Goal: Complete application form: Complete application form

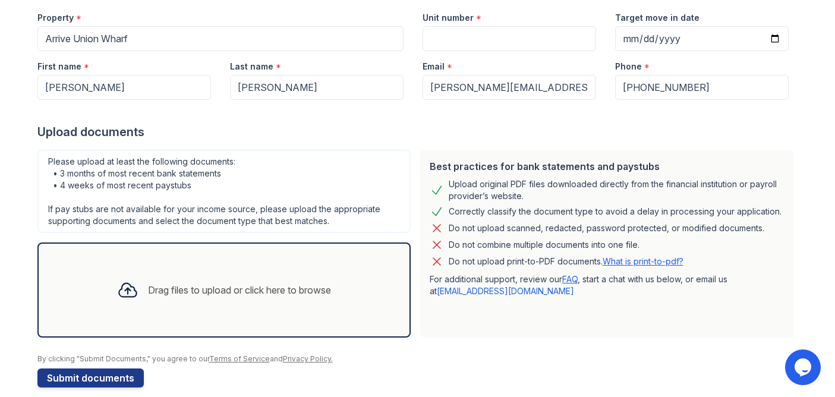
scroll to position [133, 0]
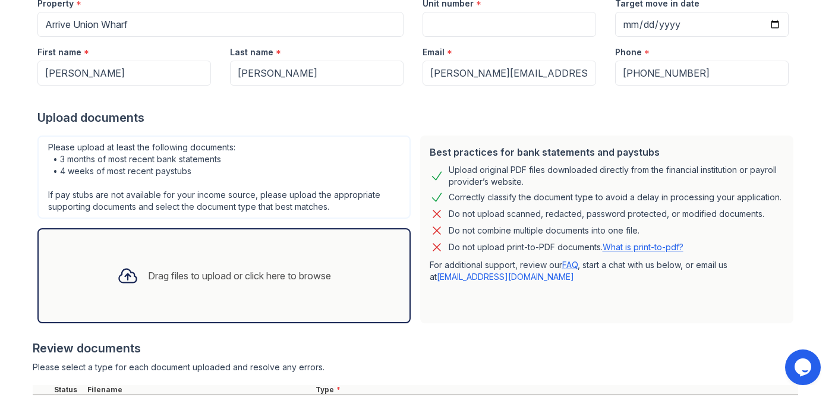
click at [236, 277] on div "Drag files to upload or click here to browse" at bounding box center [239, 276] width 183 height 14
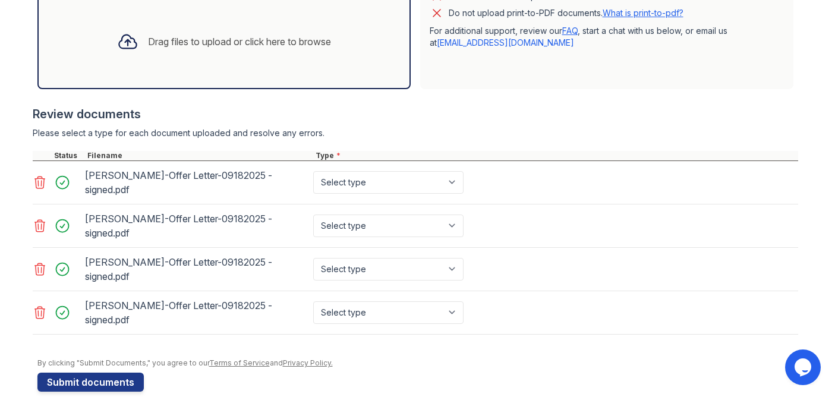
scroll to position [386, 0]
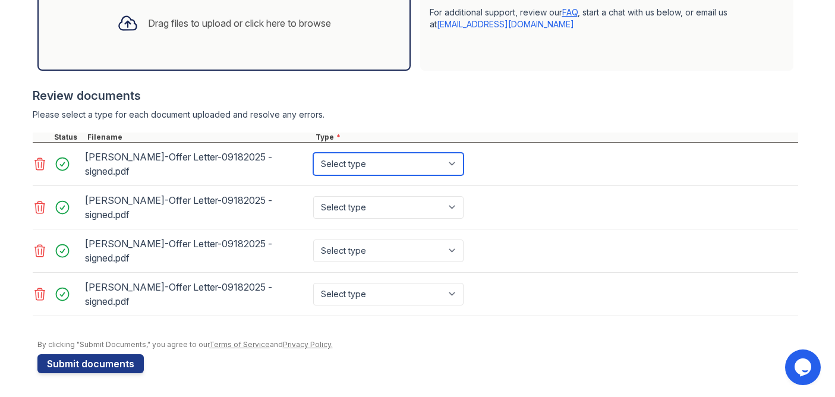
click at [445, 162] on select "Select type Paystub Bank Statement Offer Letter Tax Documents Benefit Award Let…" at bounding box center [388, 164] width 150 height 23
select select "offer_letter"
click at [313, 153] on select "Select type Paystub Bank Statement Offer Letter Tax Documents Benefit Award Let…" at bounding box center [388, 164] width 150 height 23
click at [37, 209] on icon at bounding box center [39, 207] width 10 height 12
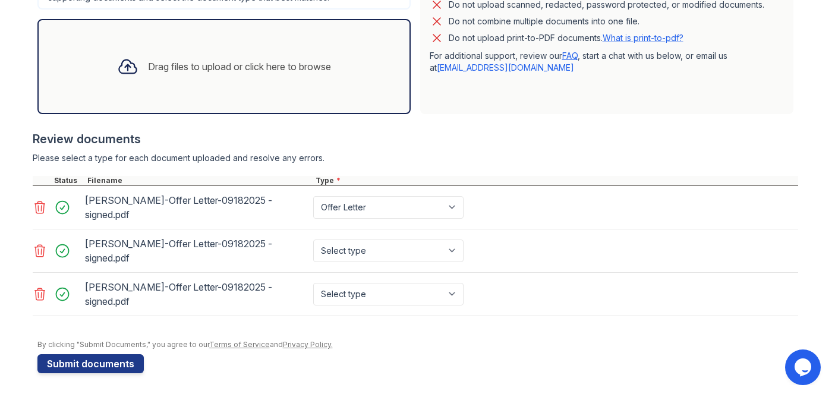
click at [37, 235] on div at bounding box center [58, 250] width 50 height 33
click at [37, 245] on icon at bounding box center [39, 251] width 10 height 12
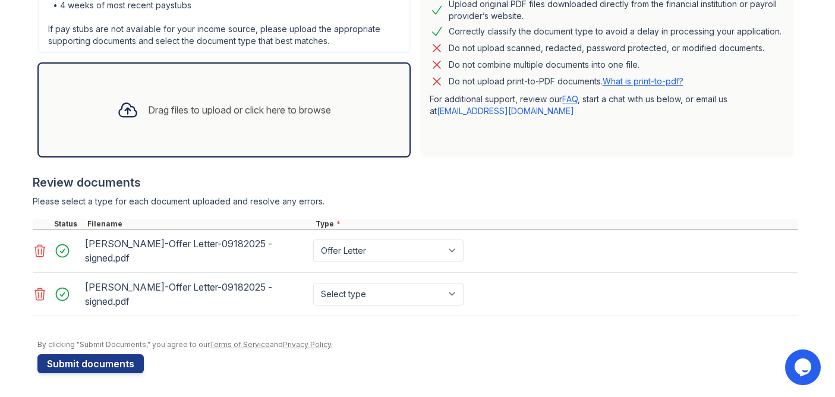
click at [40, 288] on icon at bounding box center [39, 294] width 10 height 12
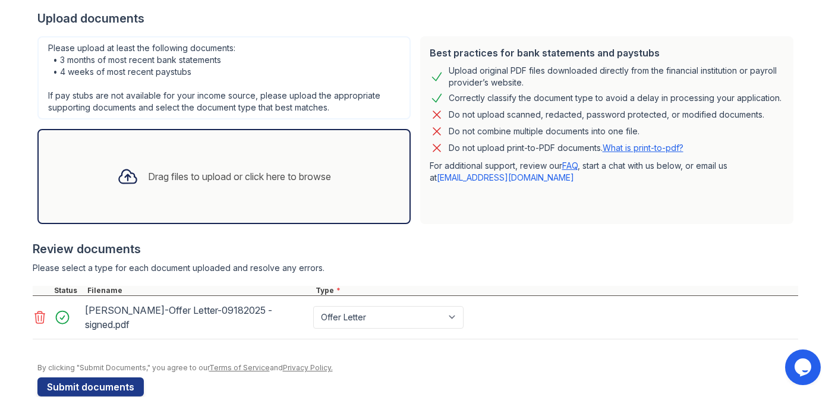
scroll to position [256, 0]
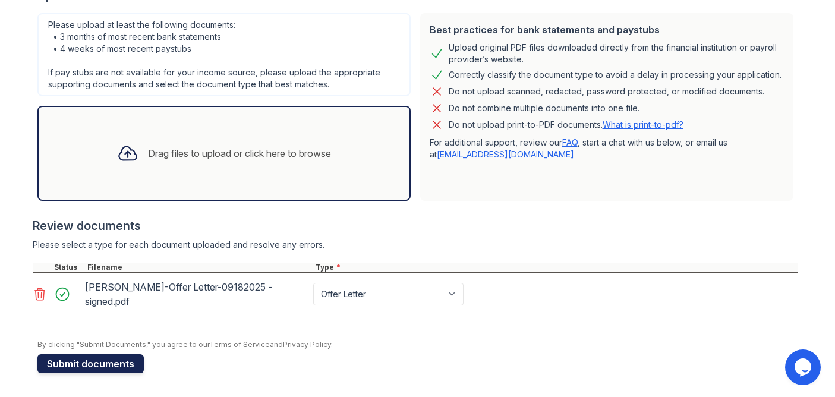
click at [90, 363] on button "Submit documents" at bounding box center [90, 363] width 106 height 19
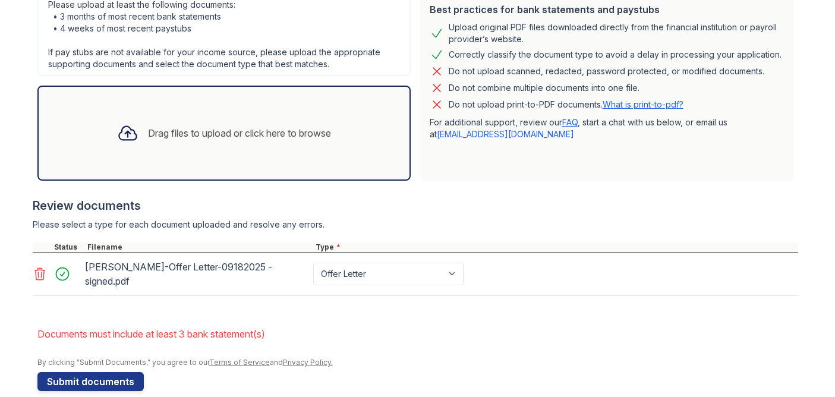
scroll to position [344, 0]
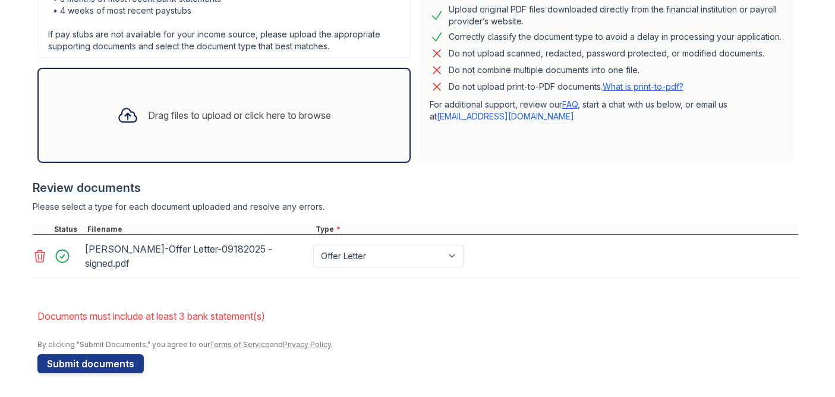
click at [203, 122] on div "Drag files to upload or click here to browse" at bounding box center [239, 115] width 183 height 14
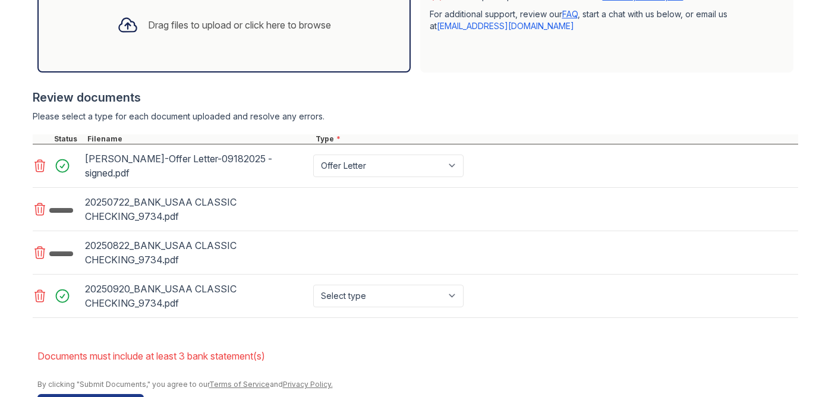
scroll to position [447, 0]
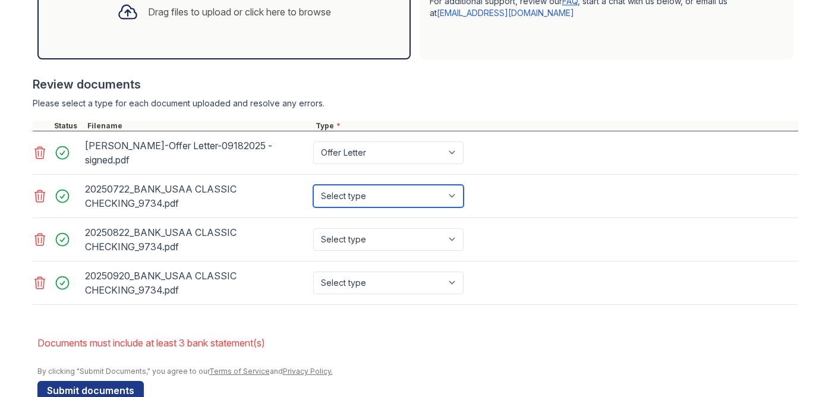
click at [411, 196] on select "Select type Paystub Bank Statement Offer Letter Tax Documents Benefit Award Let…" at bounding box center [388, 196] width 150 height 23
select select "bank_statement"
click at [313, 185] on select "Select type Paystub Bank Statement Offer Letter Tax Documents Benefit Award Let…" at bounding box center [388, 196] width 150 height 23
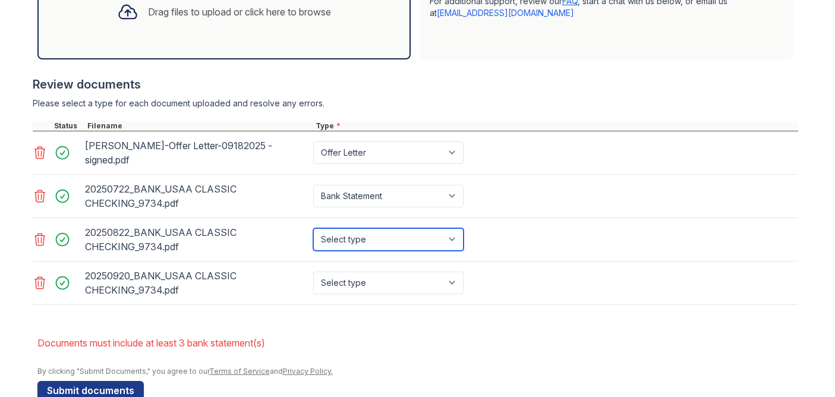
click at [401, 237] on select "Select type Paystub Bank Statement Offer Letter Tax Documents Benefit Award Let…" at bounding box center [388, 239] width 150 height 23
select select "bank_statement"
click at [313, 228] on select "Select type Paystub Bank Statement Offer Letter Tax Documents Benefit Award Let…" at bounding box center [388, 239] width 150 height 23
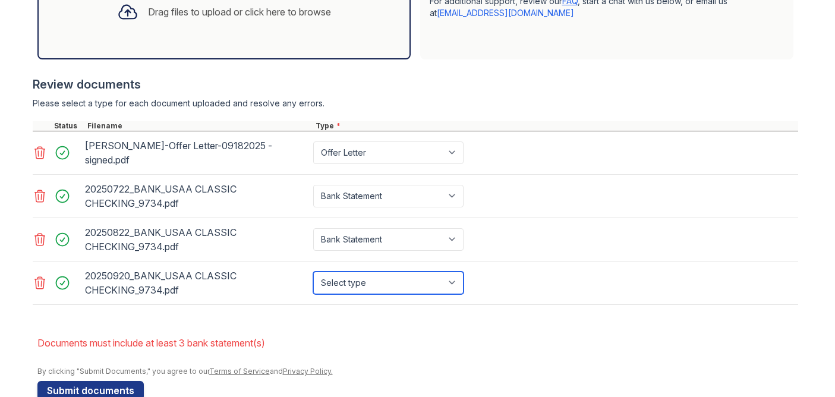
click at [399, 282] on select "Select type Paystub Bank Statement Offer Letter Tax Documents Benefit Award Let…" at bounding box center [388, 283] width 150 height 23
select select "bank_statement"
click at [313, 272] on select "Select type Paystub Bank Statement Offer Letter Tax Documents Benefit Award Let…" at bounding box center [388, 283] width 150 height 23
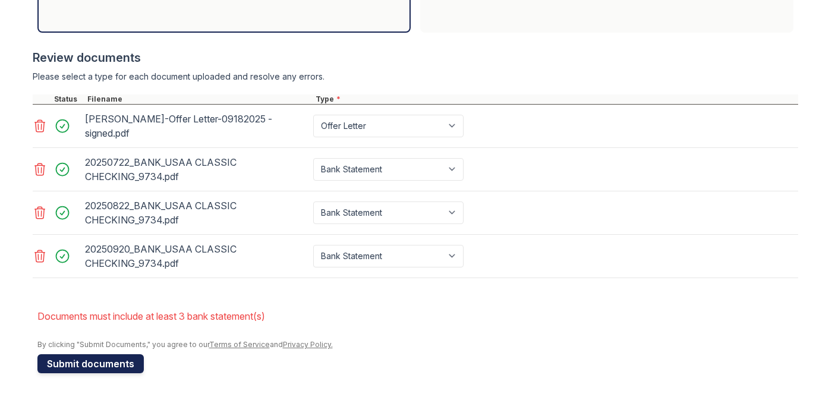
click at [110, 362] on button "Submit documents" at bounding box center [90, 363] width 106 height 19
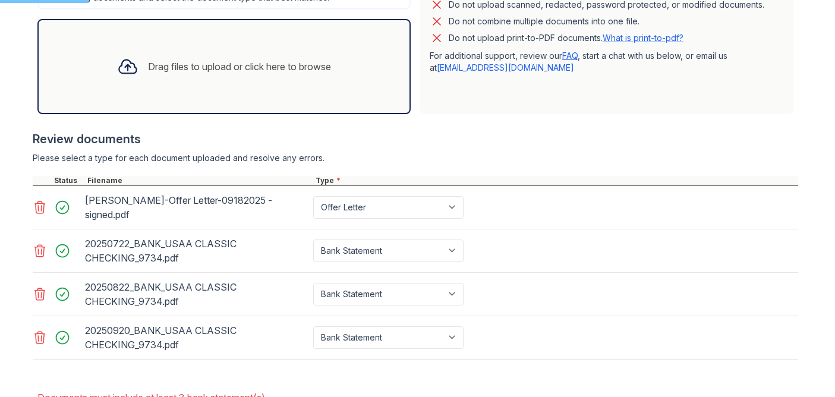
scroll to position [291, 0]
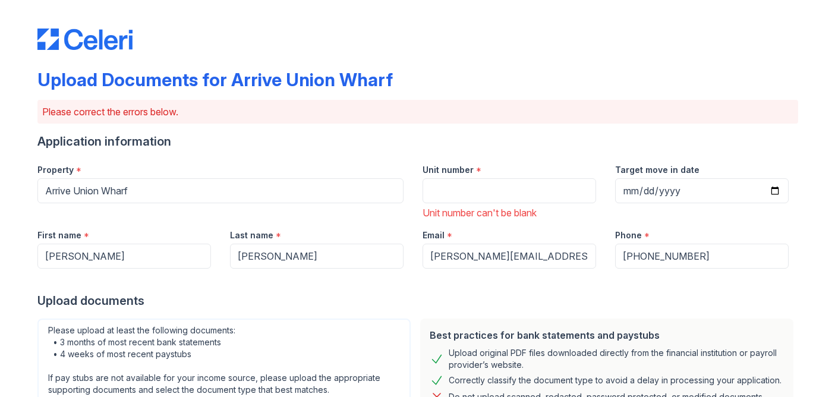
click at [449, 204] on div "Unit number * Unit number can't be blank" at bounding box center [509, 187] width 193 height 65
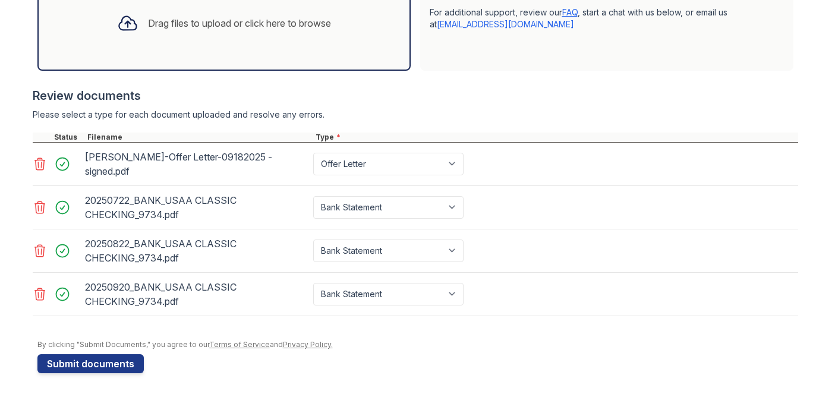
scroll to position [0, 0]
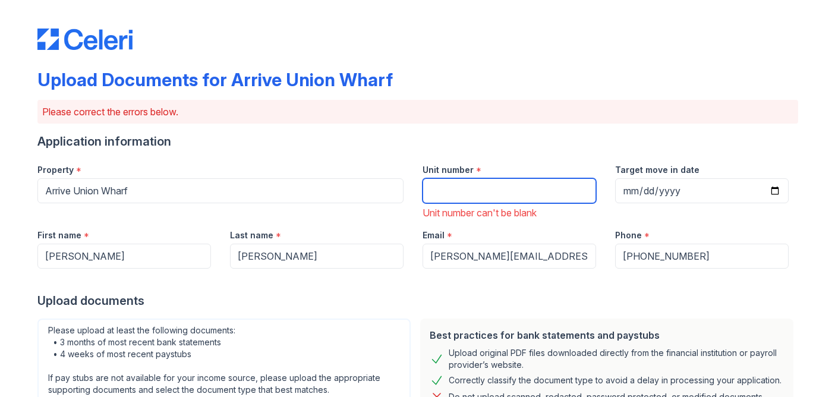
click at [493, 182] on input "Unit number" at bounding box center [510, 190] width 174 height 25
type input "462"
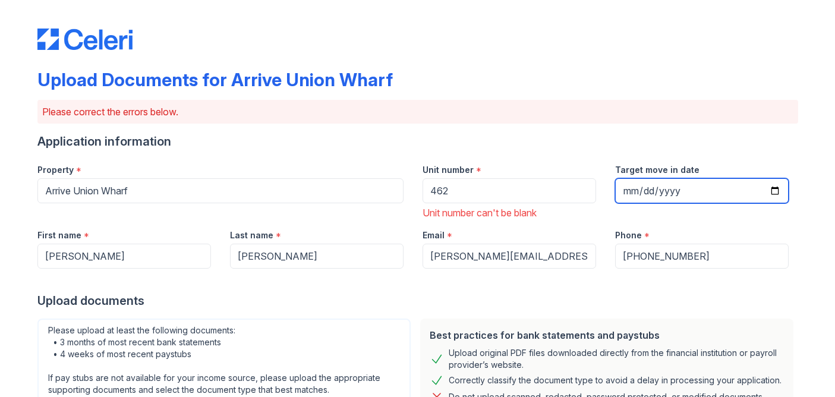
click at [700, 191] on input "Target move in date" at bounding box center [702, 190] width 174 height 25
click at [774, 188] on input "Target move in date" at bounding box center [702, 190] width 174 height 25
type input "[DATE]"
click at [623, 308] on div "Upload documents" at bounding box center [417, 300] width 761 height 17
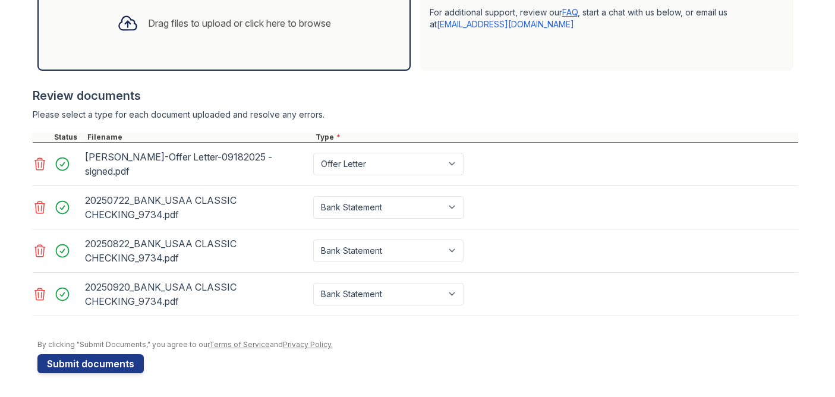
scroll to position [427, 0]
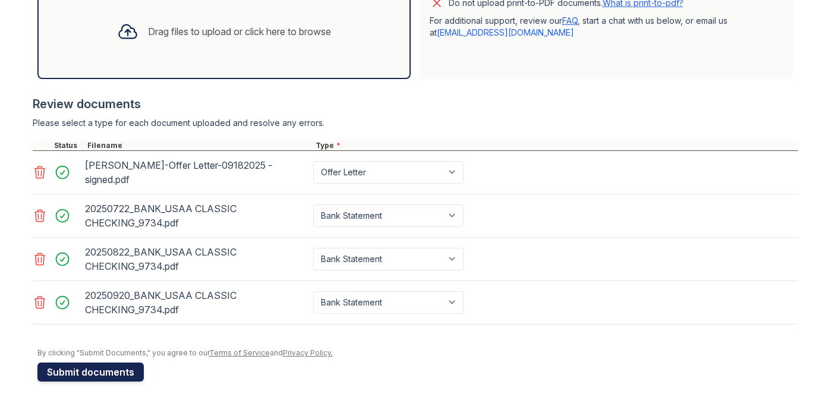
click at [124, 373] on button "Submit documents" at bounding box center [90, 372] width 106 height 19
